Goal: Task Accomplishment & Management: Complete application form

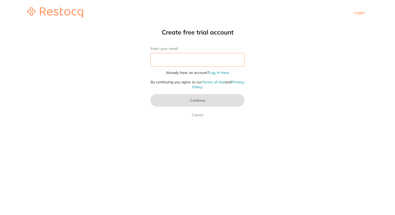
click at [206, 63] on input "Enter your email" at bounding box center [197, 60] width 94 height 14
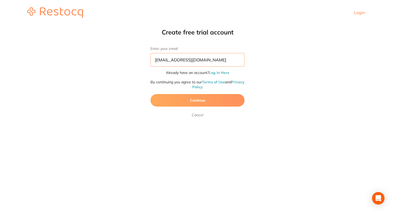
click at [175, 59] on input "[EMAIL_ADDRESS][DOMAIN_NAME]" at bounding box center [197, 60] width 94 height 14
type input "[EMAIL_ADDRESS][DOMAIN_NAME]"
click at [205, 104] on button "Continue" at bounding box center [197, 100] width 94 height 13
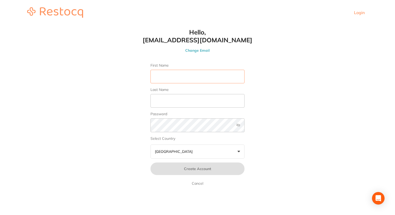
click at [186, 78] on input "First Name" at bounding box center [197, 77] width 94 height 14
type input "Jo"
click at [184, 101] on input "Last Name" at bounding box center [197, 101] width 94 height 14
type input "Tan"
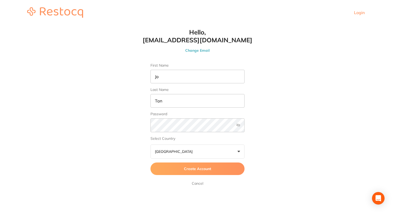
click at [187, 168] on span "Create Account" at bounding box center [197, 168] width 27 height 5
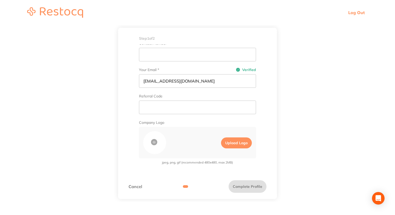
scroll to position [150, 0]
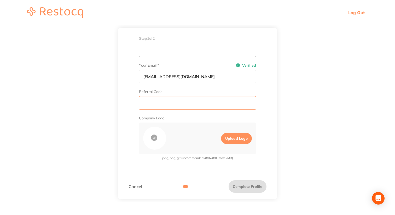
click at [167, 108] on input "text" at bounding box center [197, 103] width 117 height 14
